Goal: Find specific fact: Find specific fact

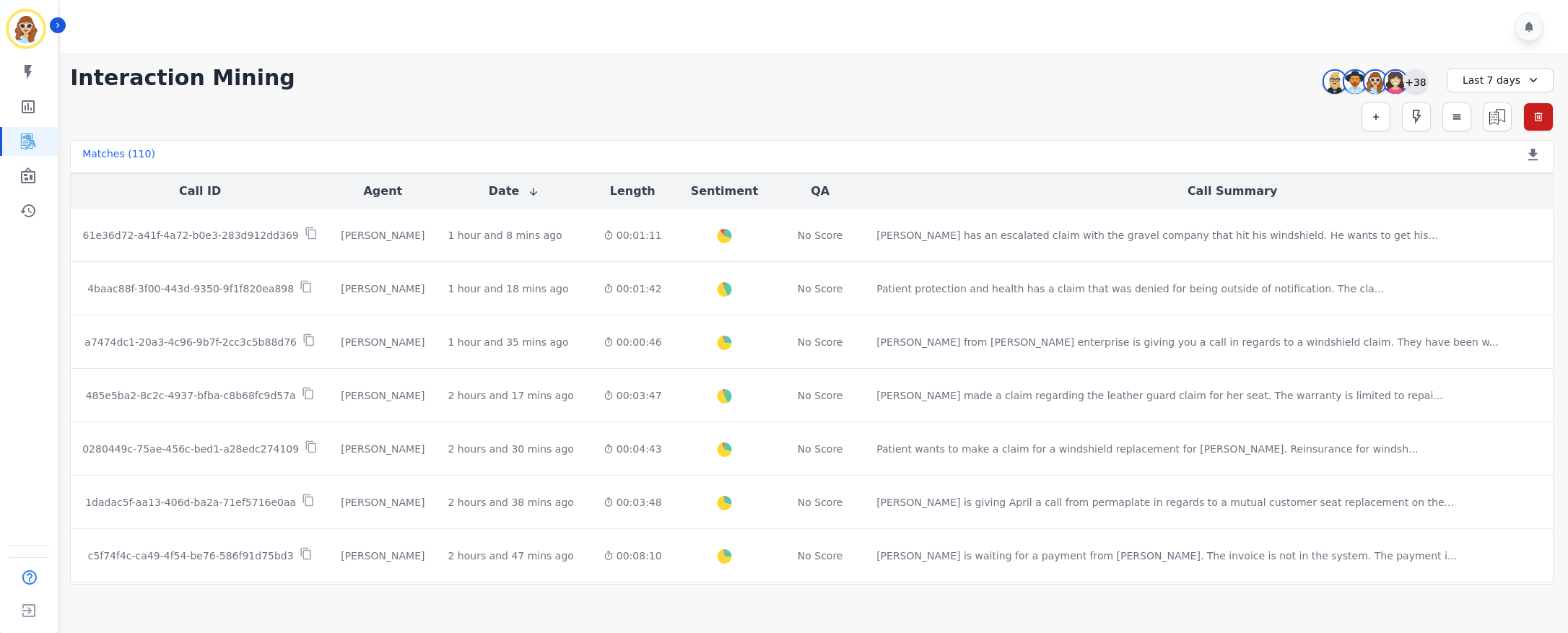
click at [1408, 81] on div "+38" at bounding box center [1416, 81] width 25 height 25
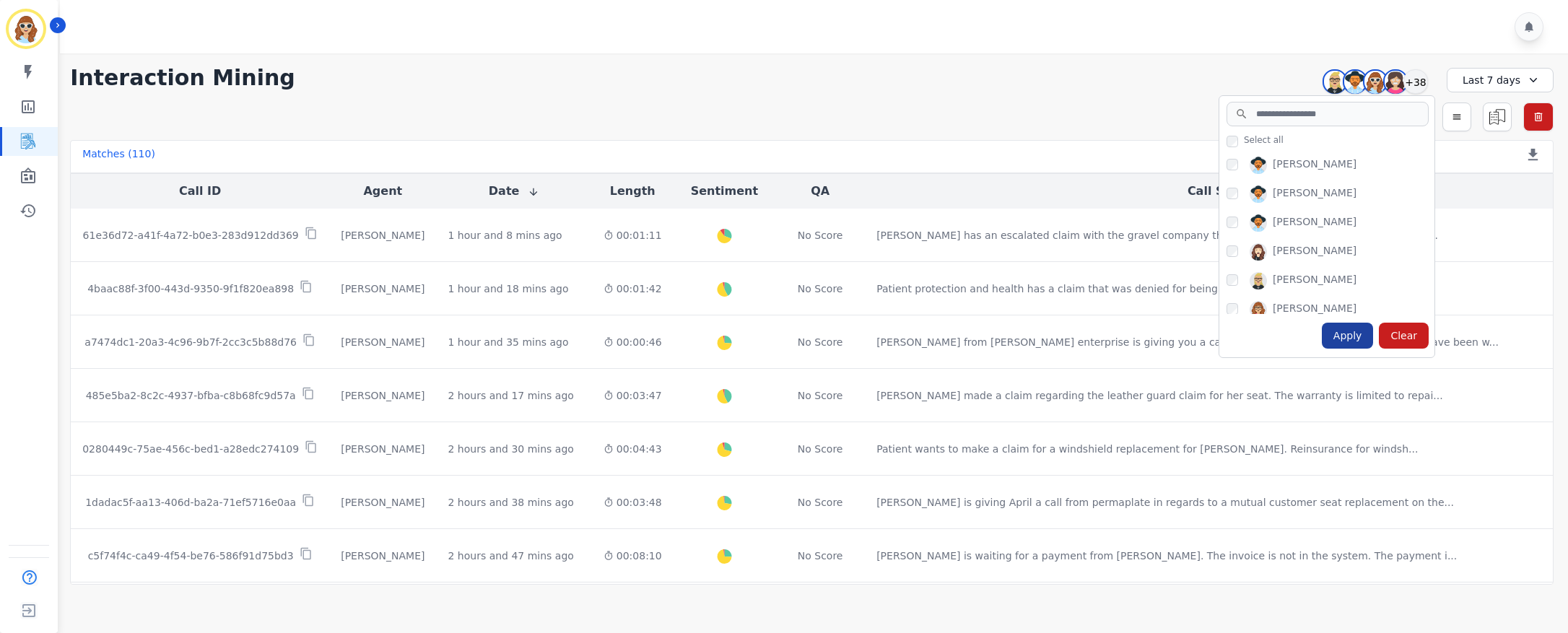
click at [1356, 326] on div "Apply" at bounding box center [1348, 336] width 52 height 26
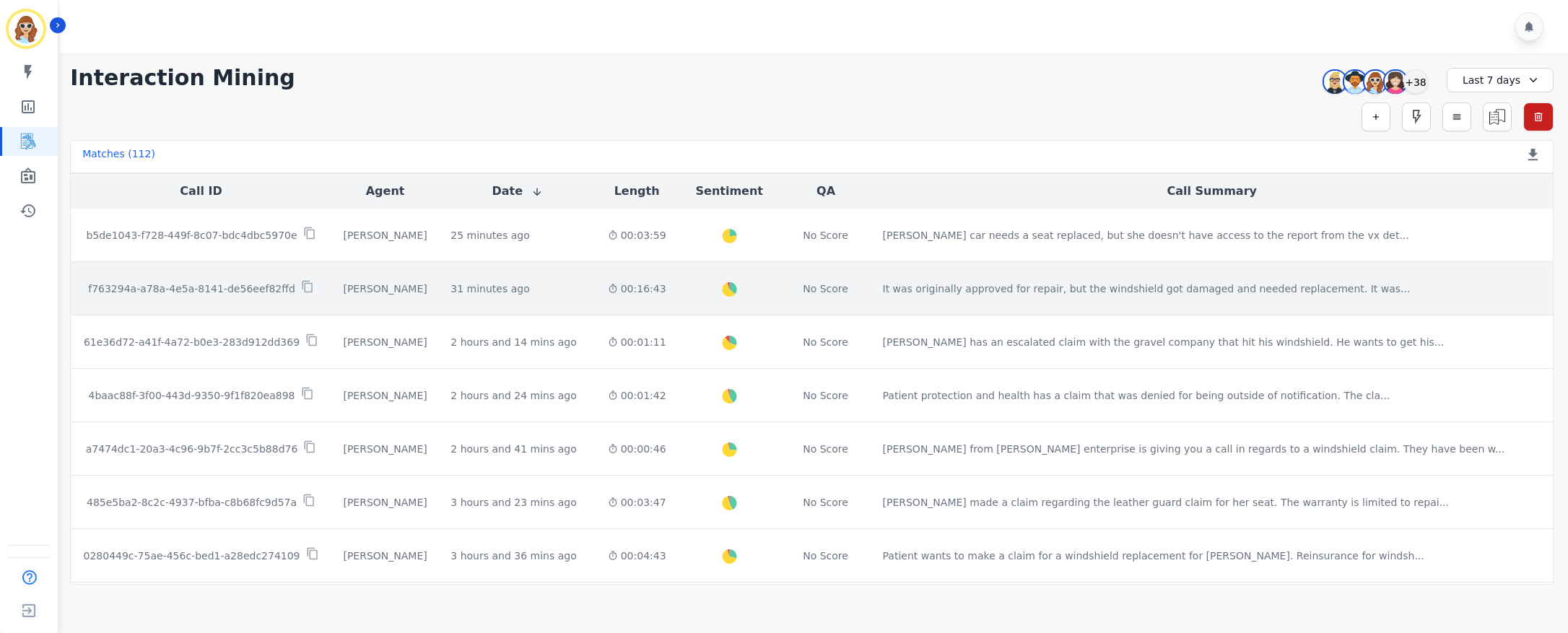
click at [296, 289] on div "f763294a-a78a-4e5a-8141-de56eef82ffd" at bounding box center [200, 289] width 237 height 17
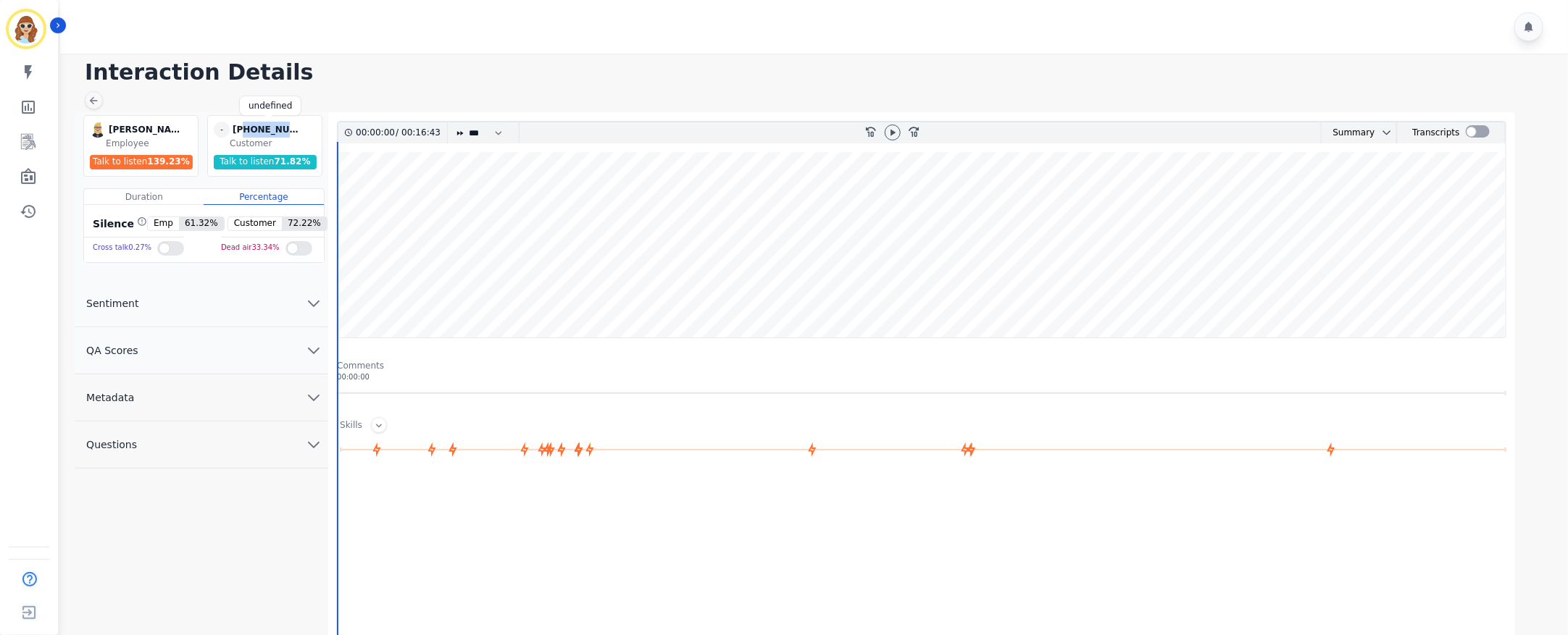
drag, startPoint x: 300, startPoint y: 129, endPoint x: 244, endPoint y: 127, distance: 56.0
click at [244, 127] on div "[PHONE_NUMBER]" at bounding box center [269, 129] width 72 height 16
copy div "2819320375"
click at [35, 151] on link "Sidebar" at bounding box center [30, 142] width 56 height 29
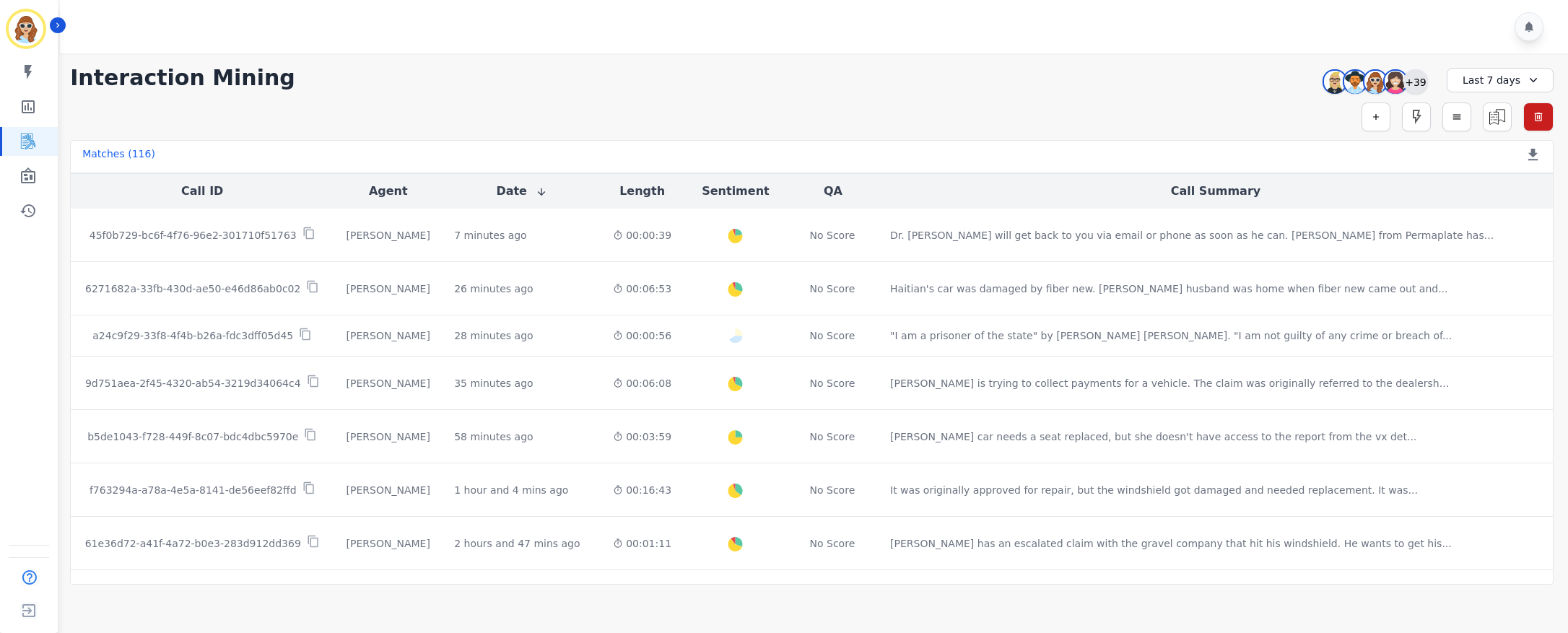
click at [1418, 72] on div "+39" at bounding box center [1416, 81] width 25 height 25
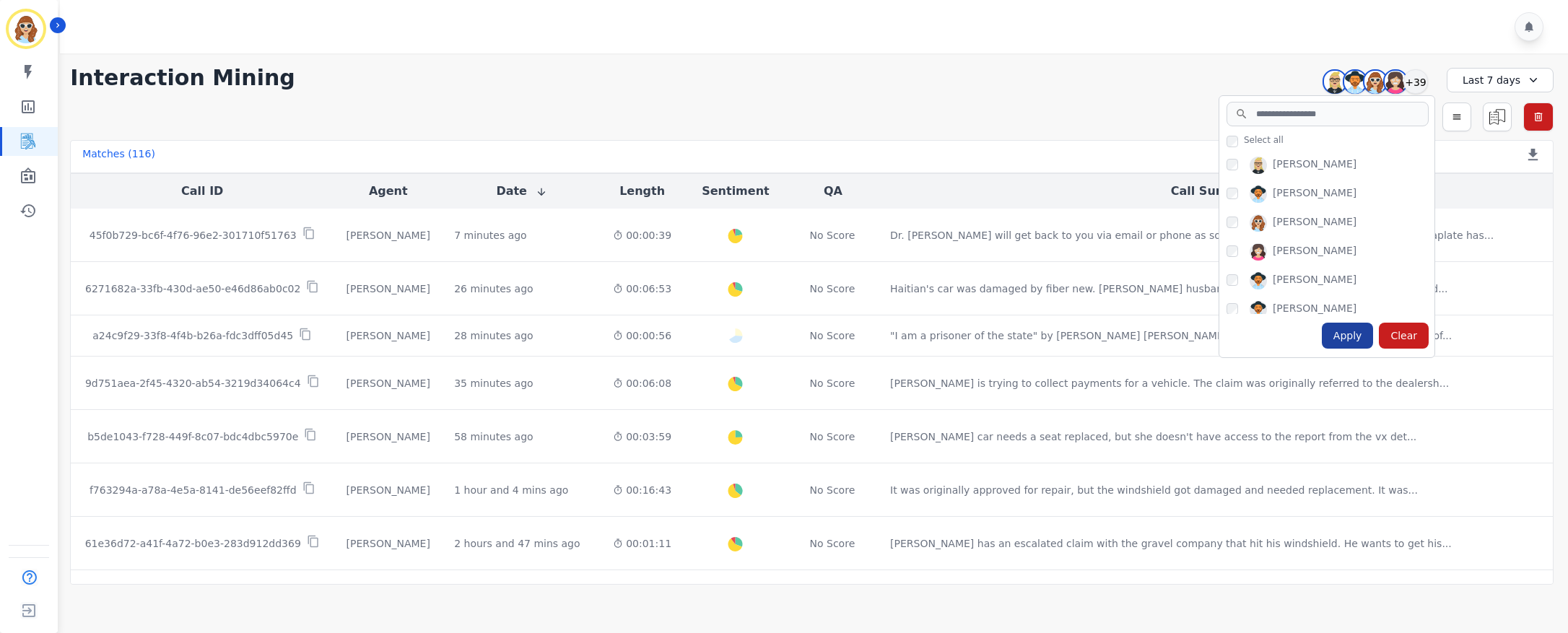
click at [1354, 339] on div "Apply" at bounding box center [1348, 336] width 52 height 26
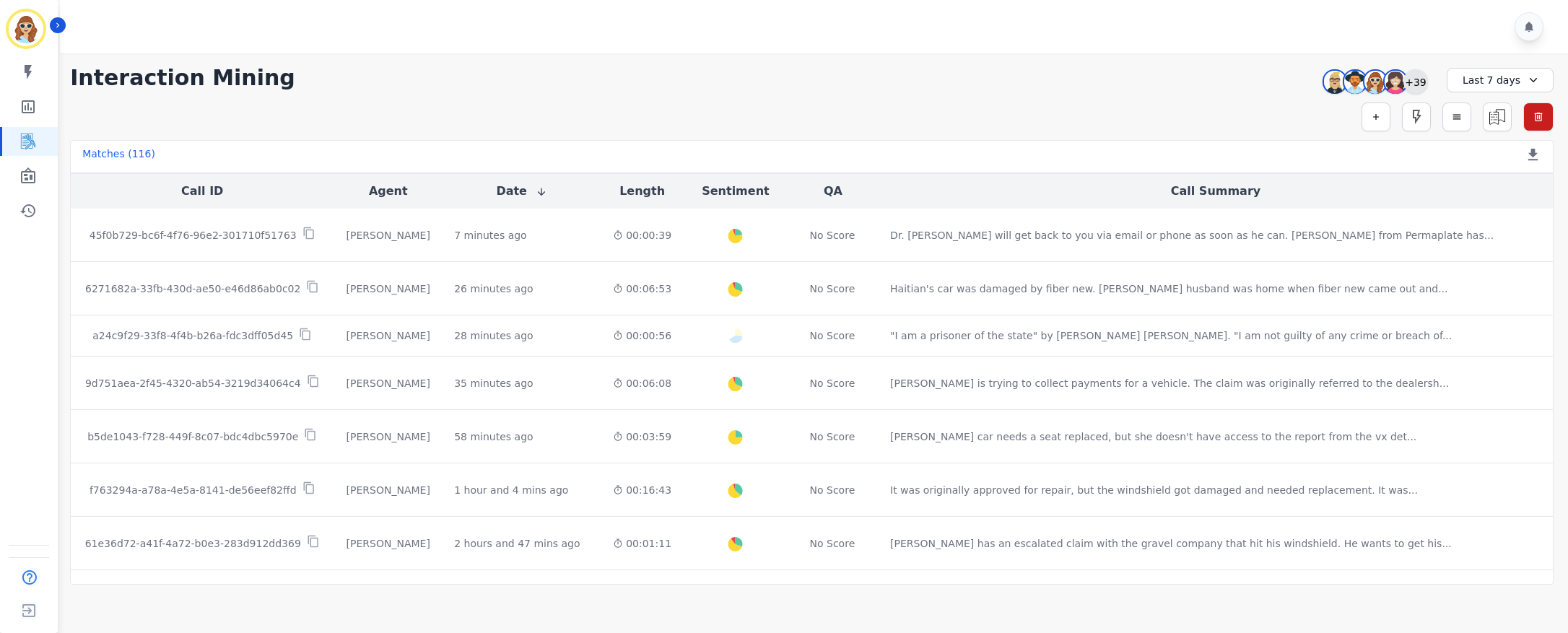
click at [1421, 80] on div "+39" at bounding box center [1416, 81] width 25 height 25
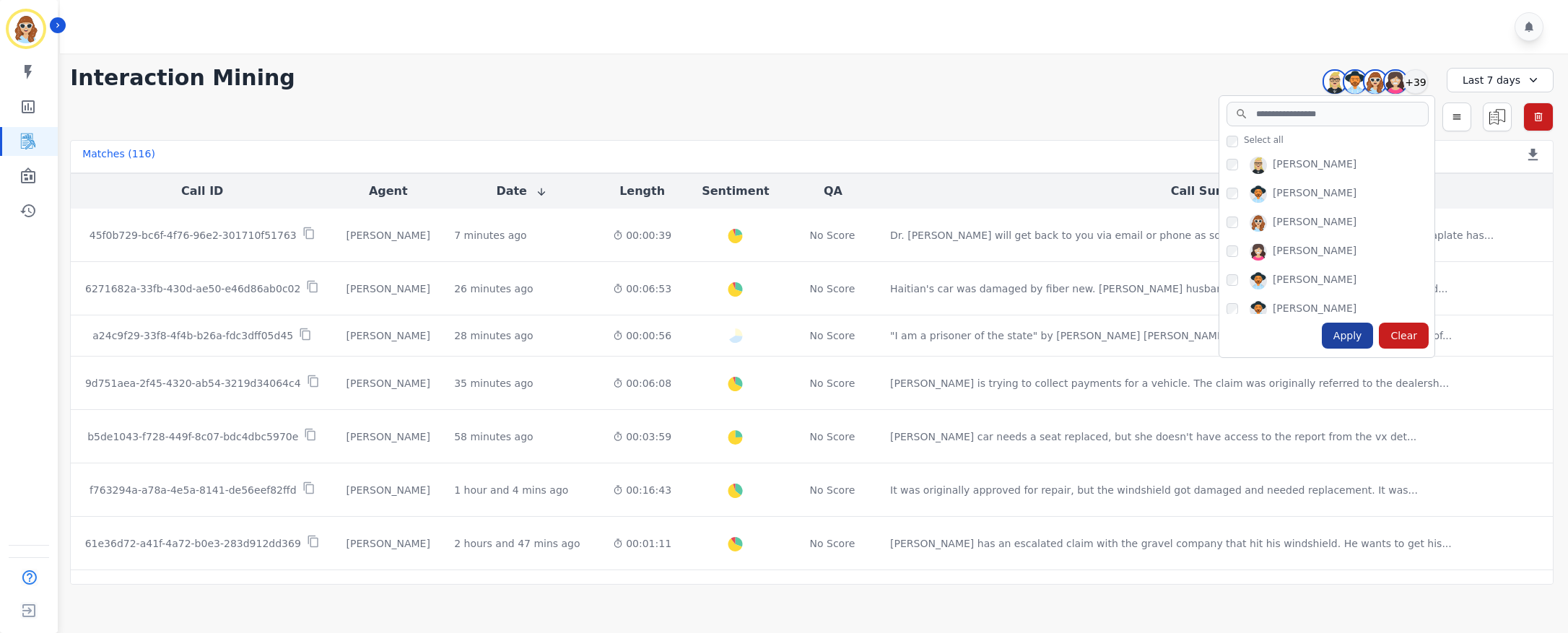
click at [1350, 332] on div "Apply" at bounding box center [1348, 336] width 52 height 26
